Goal: Task Accomplishment & Management: Use online tool/utility

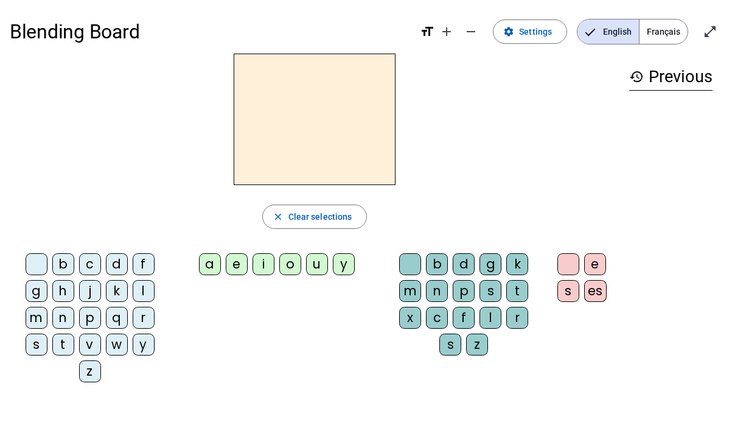
click at [306, 376] on div "b c d f g h j k l m n p q r s t v w y z a e i o u y b d g k m n p s t x c f l r…" at bounding box center [314, 320] width 609 height 144
click at [296, 228] on span "button" at bounding box center [315, 216] width 104 height 29
click at [291, 215] on span "Clear selections" at bounding box center [320, 216] width 64 height 15
click at [533, 35] on span "Settings" at bounding box center [535, 31] width 33 height 15
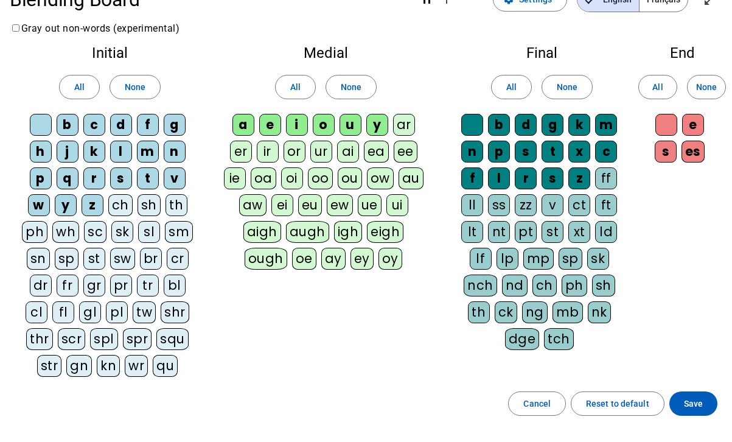
scroll to position [32, 0]
click at [74, 89] on span at bounding box center [80, 86] width 40 height 29
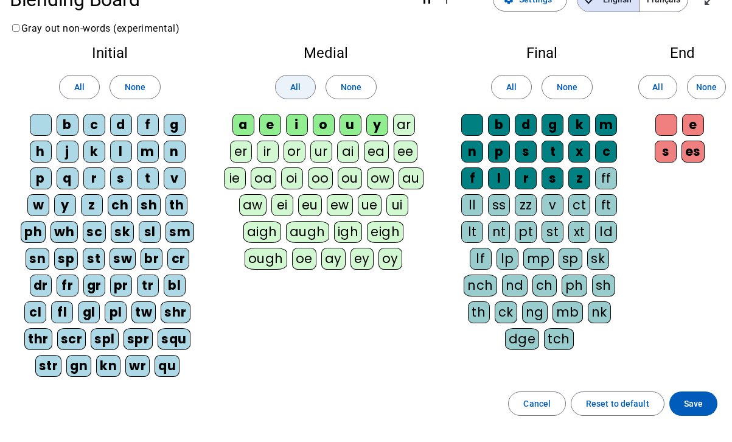
click at [291, 88] on span "All" at bounding box center [295, 87] width 10 height 15
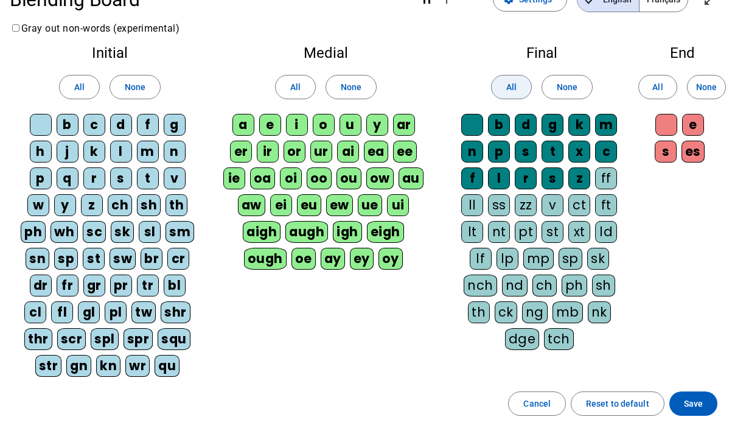
click at [513, 86] on span "All" at bounding box center [511, 87] width 10 height 15
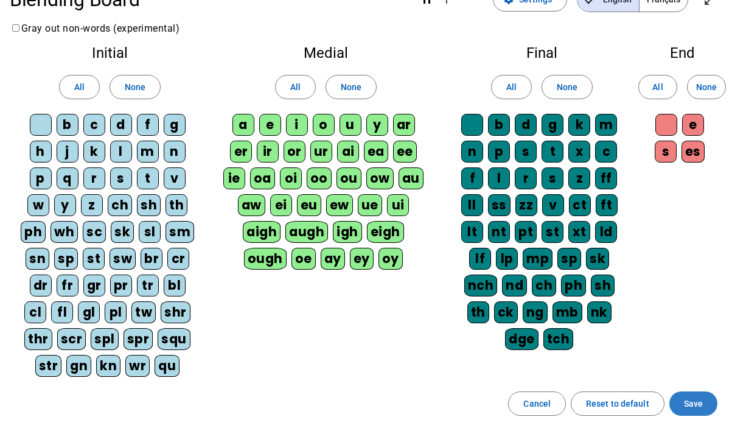
click at [681, 404] on span at bounding box center [693, 403] width 48 height 29
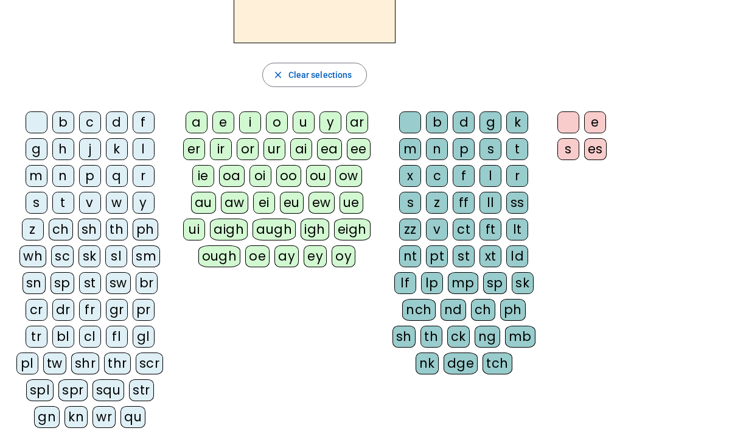
scroll to position [144, 0]
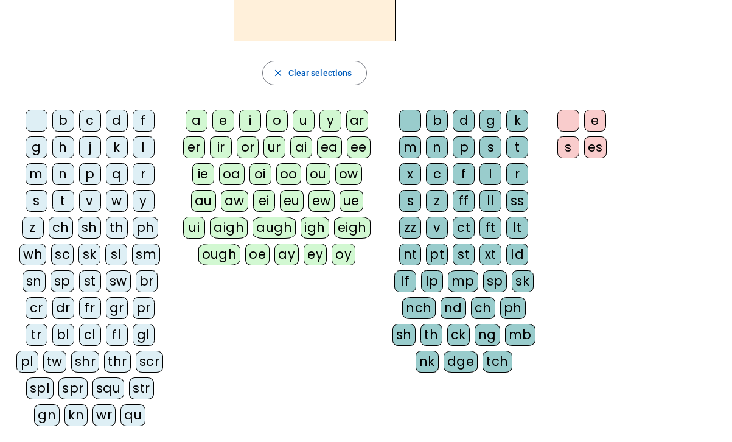
click at [293, 337] on div "b c d f g h j k l m n p q r s t v w y z ch sh th ph wh sc sk sl sm sn sp st sw …" at bounding box center [314, 270] width 609 height 331
